Goal: Task Accomplishment & Management: Manage account settings

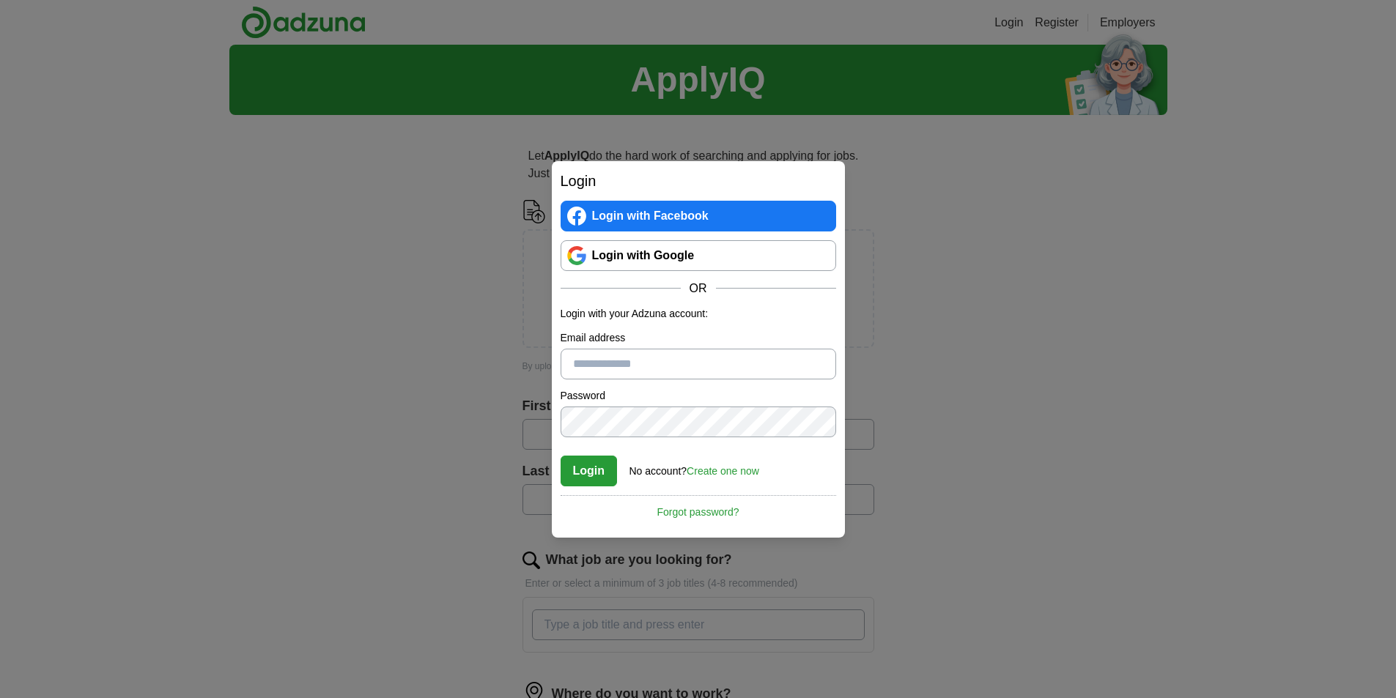
click at [769, 249] on link "Login with Google" at bounding box center [699, 255] width 276 height 31
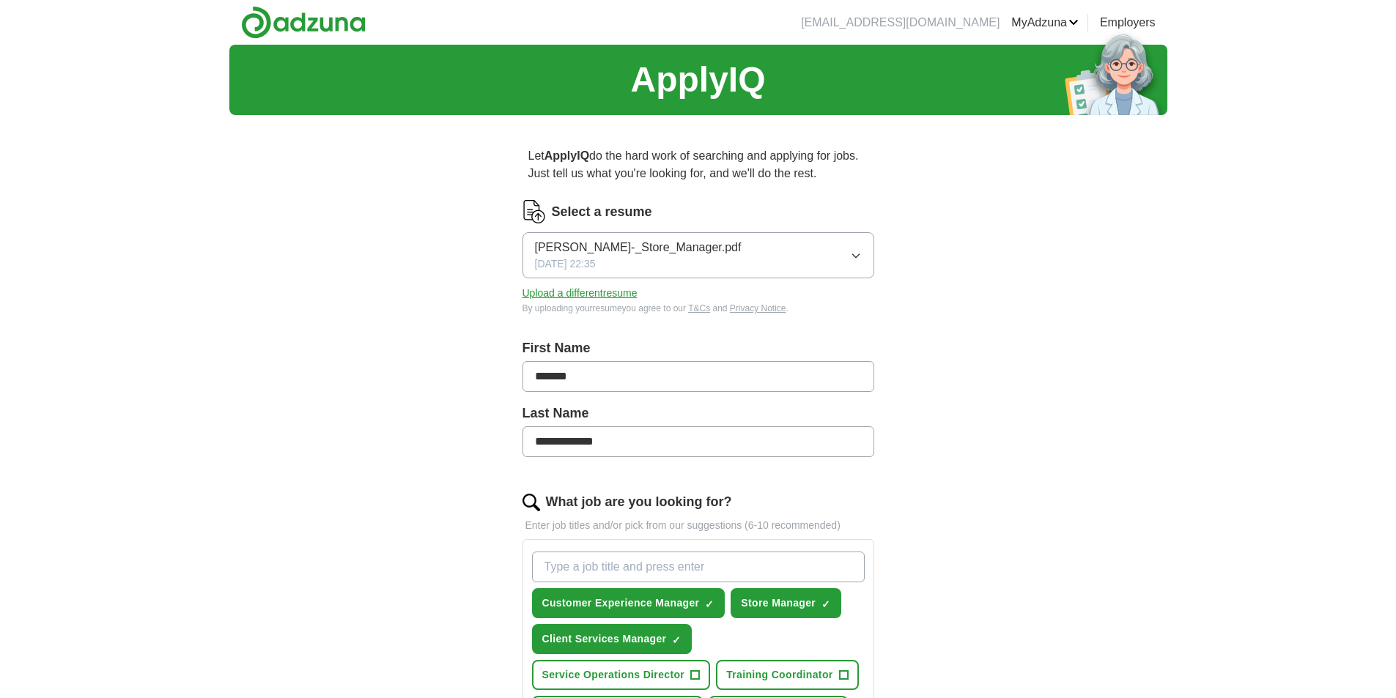
click at [1053, 30] on link "MyAdzuna" at bounding box center [1044, 23] width 67 height 18
click at [0, 0] on link "Resumes" at bounding box center [0, 0] width 0 height 0
